Goal: Information Seeking & Learning: Learn about a topic

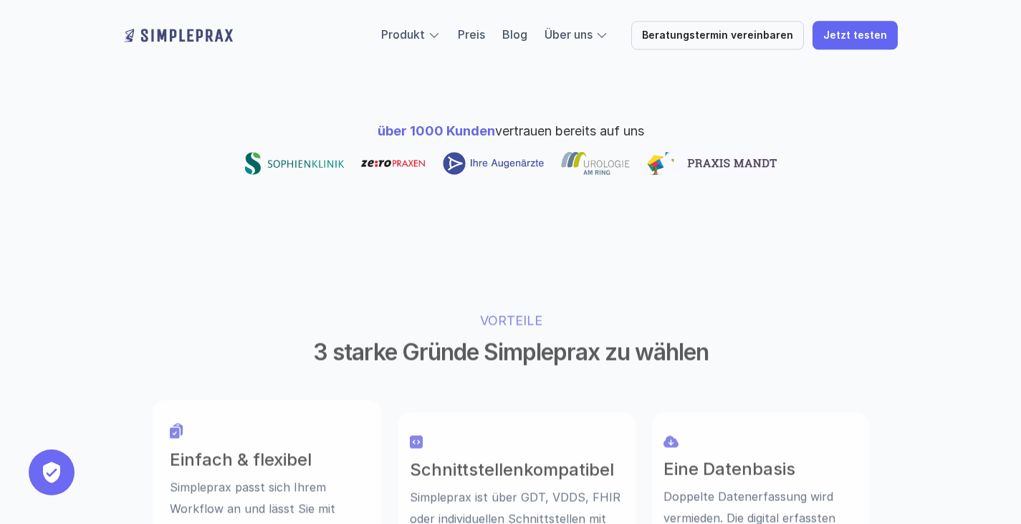
scroll to position [788, 0]
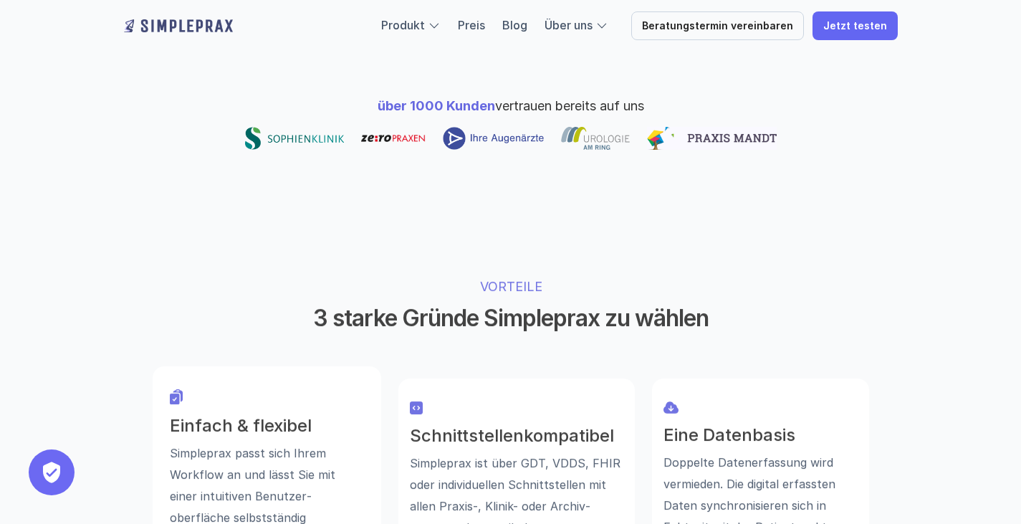
drag, startPoint x: 272, startPoint y: 262, endPoint x: 777, endPoint y: 267, distance: 505.9
click at [777, 305] on h2 "3 starke Gründe Simpleprax zu wählen" at bounding box center [510, 318] width 537 height 27
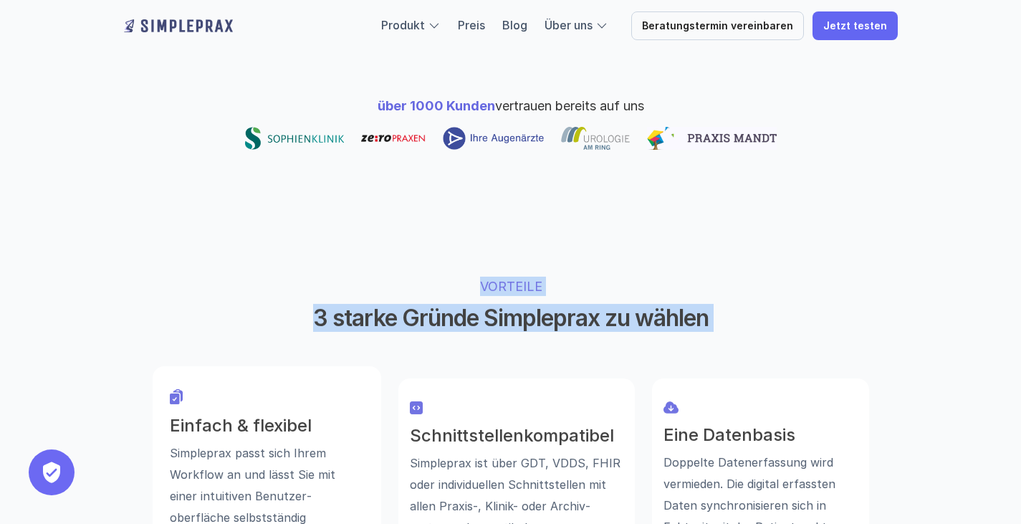
drag, startPoint x: 777, startPoint y: 267, endPoint x: 410, endPoint y: 225, distance: 370.0
click at [410, 277] on div "VORTEILE 3 starke Gründe Simpleprax zu wählen" at bounding box center [511, 304] width 550 height 55
click at [410, 277] on p "VORTEILE" at bounding box center [511, 286] width 448 height 19
drag, startPoint x: 410, startPoint y: 225, endPoint x: 795, endPoint y: 265, distance: 387.6
click at [795, 265] on div "VORTEILE 3 starke Gründe Simpleprax zu wählen Einfach & flexibel Simpleprax pas…" at bounding box center [511, 424] width 860 height 411
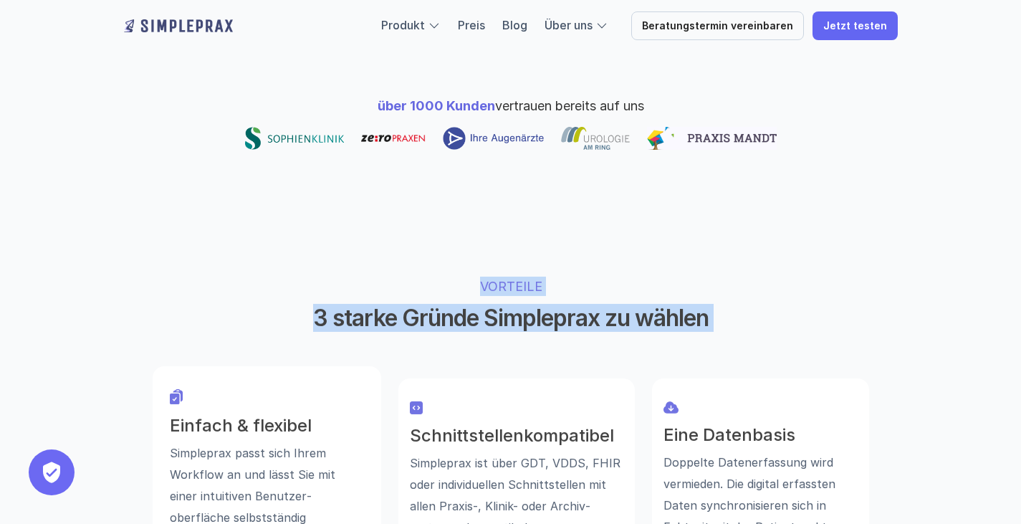
click at [795, 265] on div "VORTEILE 3 starke Gründe Simpleprax zu wählen Einfach & flexibel Simpleprax pas…" at bounding box center [511, 424] width 860 height 411
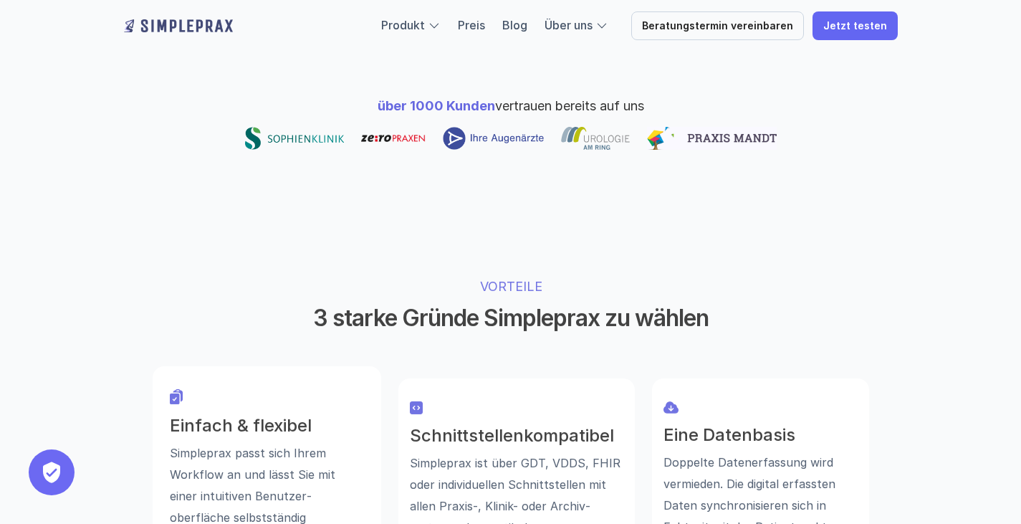
click at [795, 265] on div "VORTEILE 3 starke Gründe Simpleprax zu wählen Einfach & flexibel Simpleprax pas…" at bounding box center [511, 424] width 860 height 411
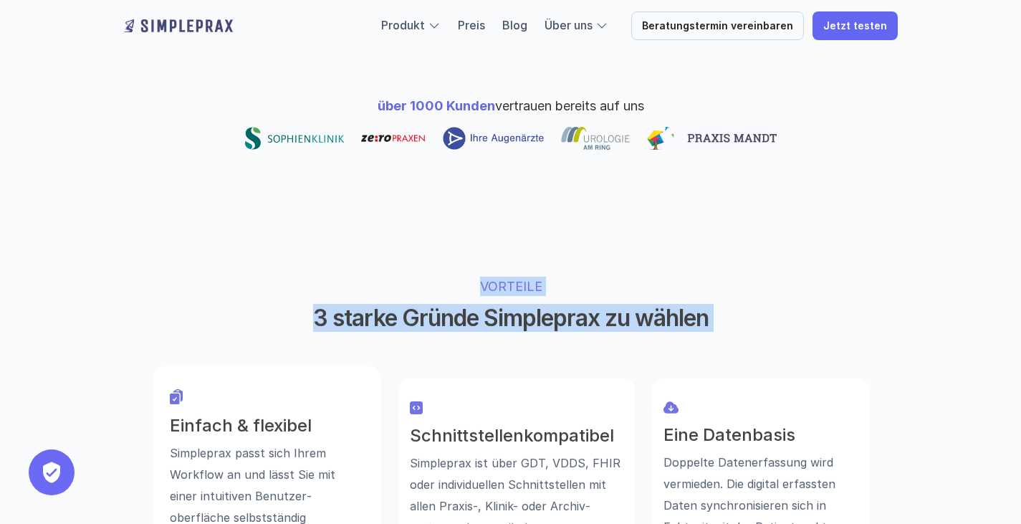
drag, startPoint x: 795, startPoint y: 265, endPoint x: 618, endPoint y: 209, distance: 186.5
click at [618, 219] on div "VORTEILE 3 starke Gründe Simpleprax zu wählen Einfach & flexibel Simpleprax pas…" at bounding box center [511, 424] width 860 height 411
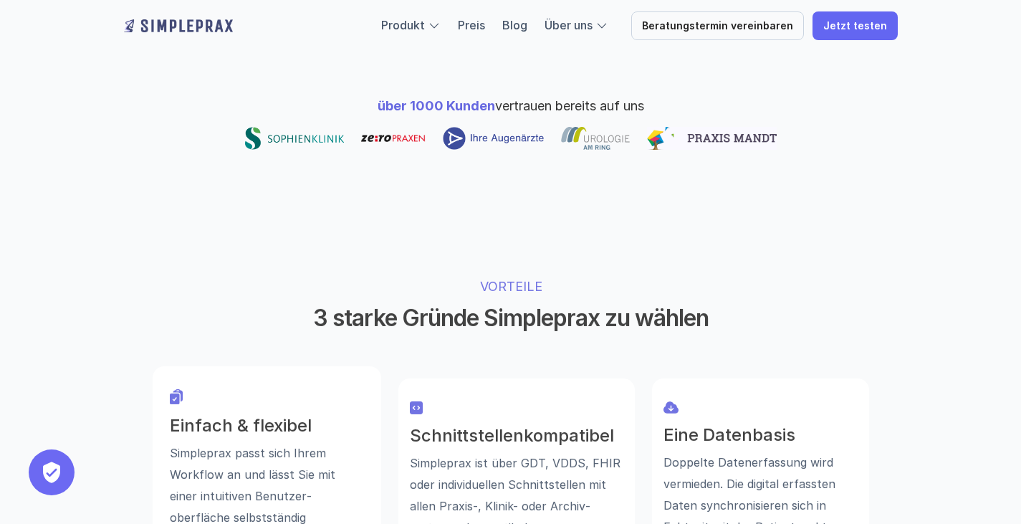
drag, startPoint x: 186, startPoint y: 370, endPoint x: 359, endPoint y: 383, distance: 173.2
click at [359, 416] on h3 "Einfach & flexibel" at bounding box center [267, 426] width 194 height 21
click at [440, 425] on h3 "Schnittstellenkompatibel" at bounding box center [517, 435] width 214 height 21
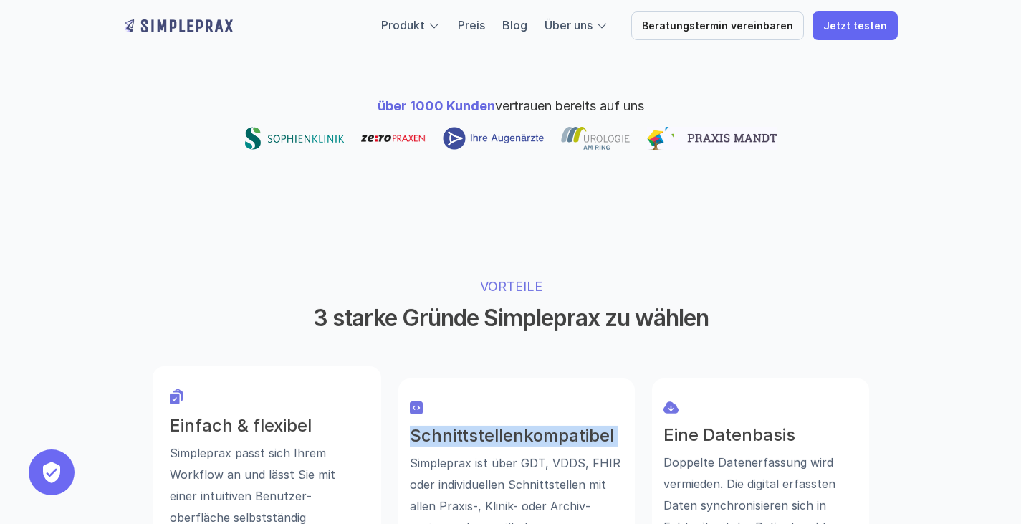
click at [484, 425] on h3 "Schnittstellenkompatibel" at bounding box center [517, 435] width 214 height 21
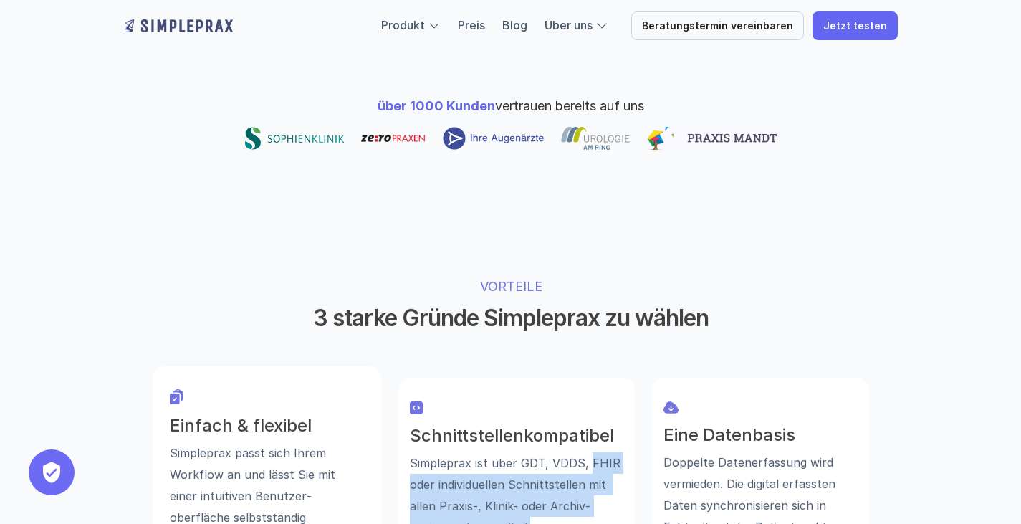
drag, startPoint x: 585, startPoint y: 401, endPoint x: 573, endPoint y: 458, distance: 58.5
click at [573, 458] on p "Simpleprax ist über GDT, VDDS, FHIR oder individuellen Schnittstellen mit allen…" at bounding box center [517, 494] width 214 height 86
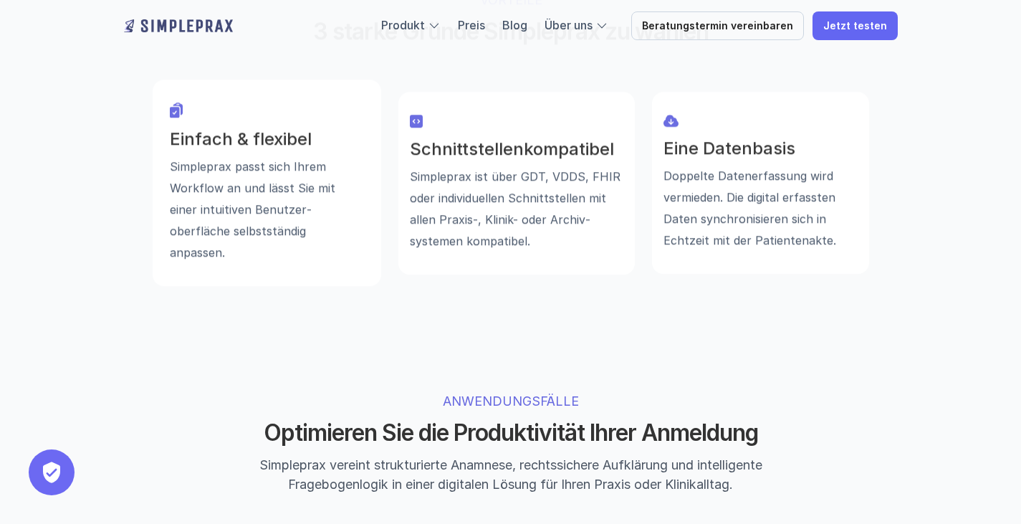
scroll to position [1147, 0]
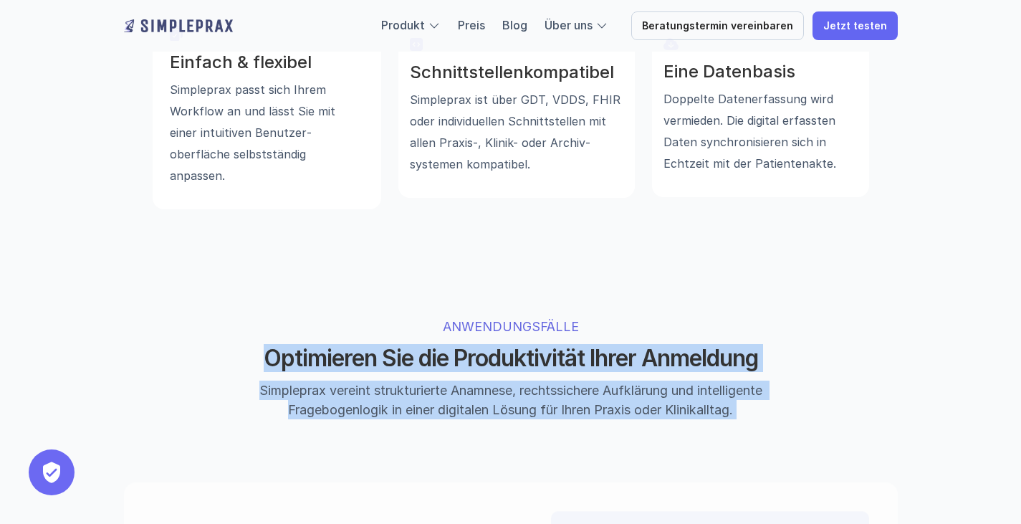
drag, startPoint x: 223, startPoint y: 272, endPoint x: 912, endPoint y: 343, distance: 692.9
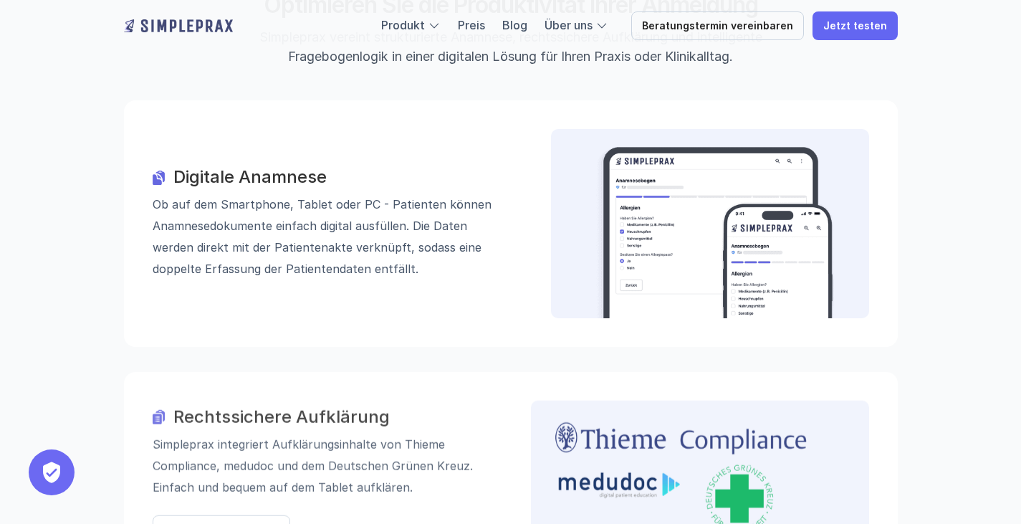
scroll to position [1576, 0]
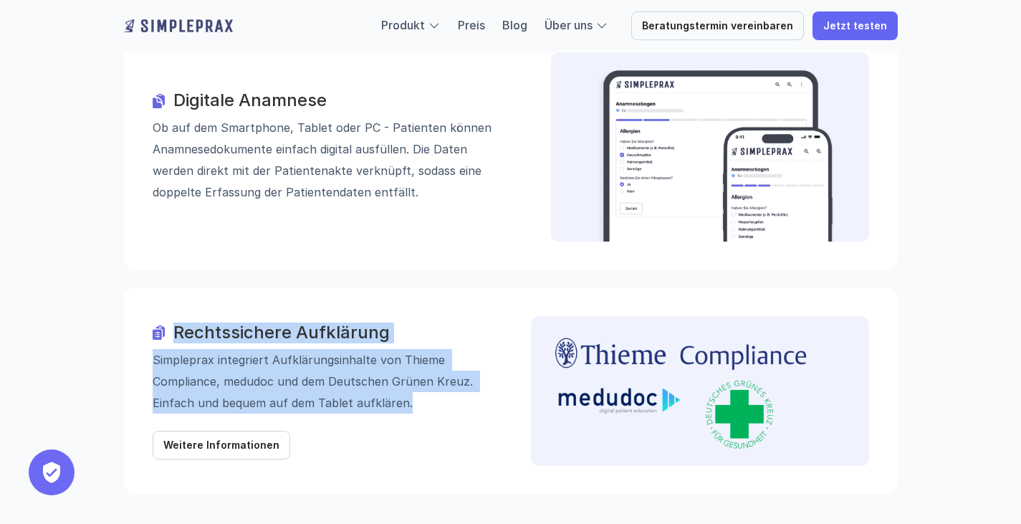
drag, startPoint x: 173, startPoint y: 260, endPoint x: 420, endPoint y: 339, distance: 258.8
click at [420, 339] on div "Rechtssichere Aufklärung Simpleprax integriert Aufklärungs­inhalte von Thieme C…" at bounding box center [322, 367] width 338 height 91
click at [420, 349] on p "Simpleprax integriert Aufklärungs­inhalte von Thieme Compliance, medudoc und de…" at bounding box center [322, 381] width 338 height 64
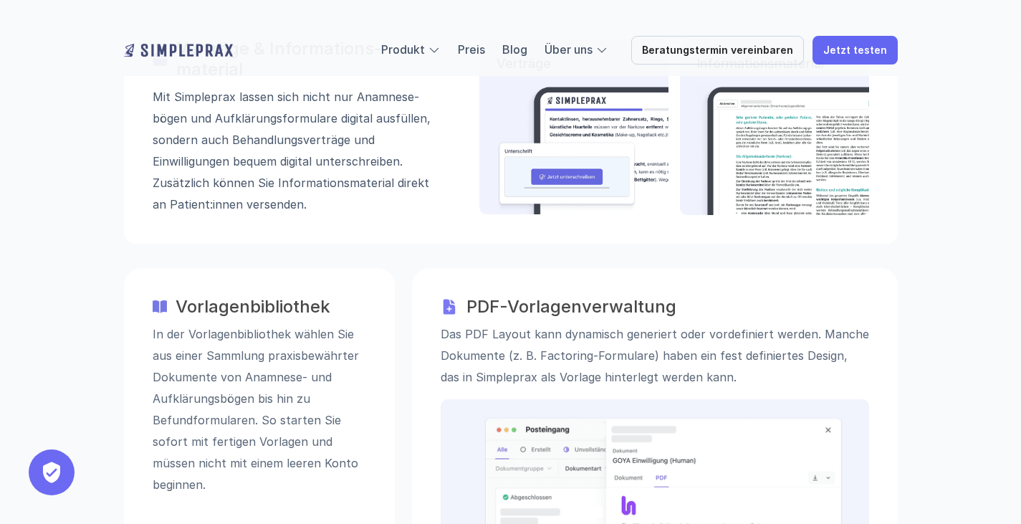
scroll to position [2150, 0]
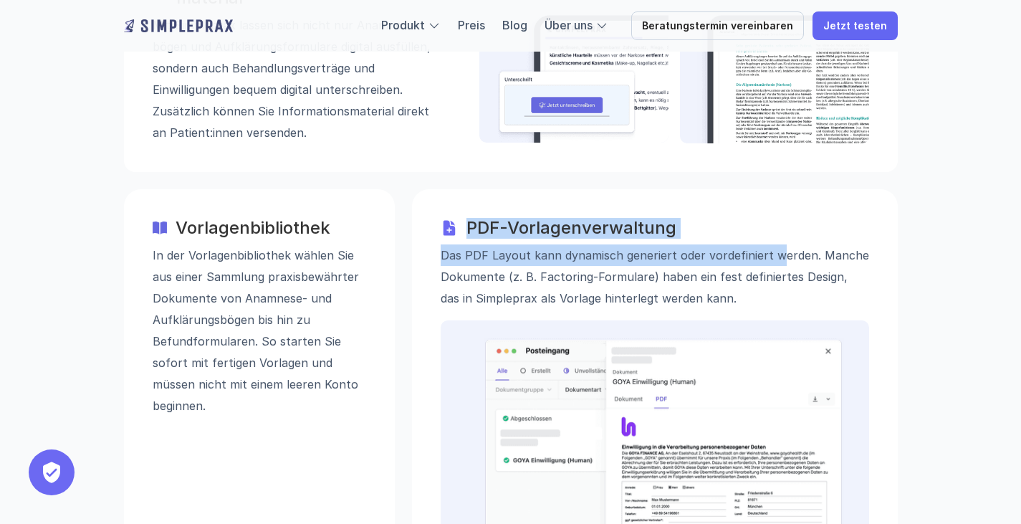
drag, startPoint x: 465, startPoint y: 150, endPoint x: 777, endPoint y: 169, distance: 312.3
click at [777, 218] on div "PDF-Vorlagenverwaltung Das PDF Layout kann dynamisch generiert oder vordefinier…" at bounding box center [655, 263] width 429 height 91
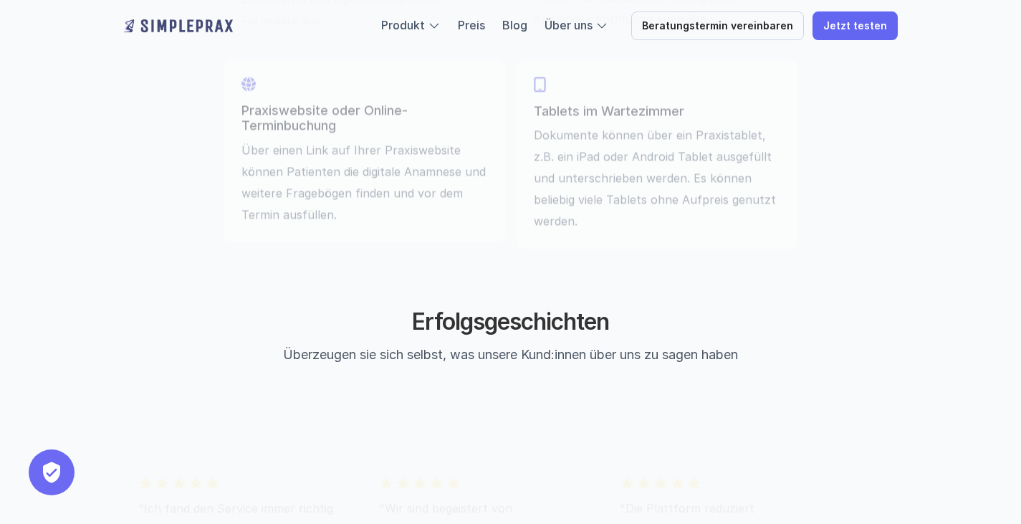
scroll to position [5229, 0]
